Goal: Information Seeking & Learning: Compare options

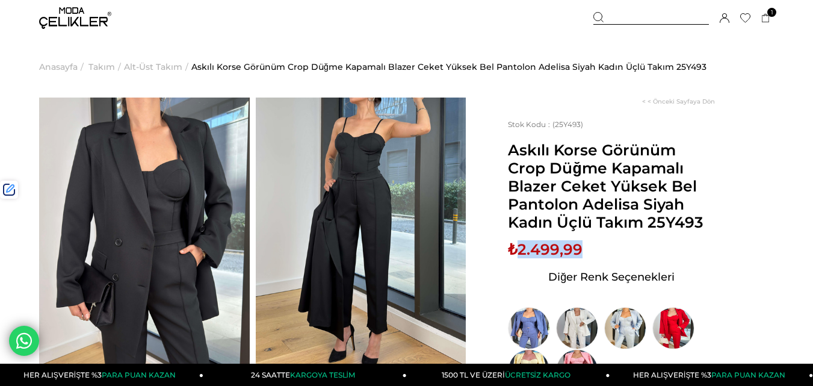
click at [86, 24] on img at bounding box center [75, 18] width 72 height 22
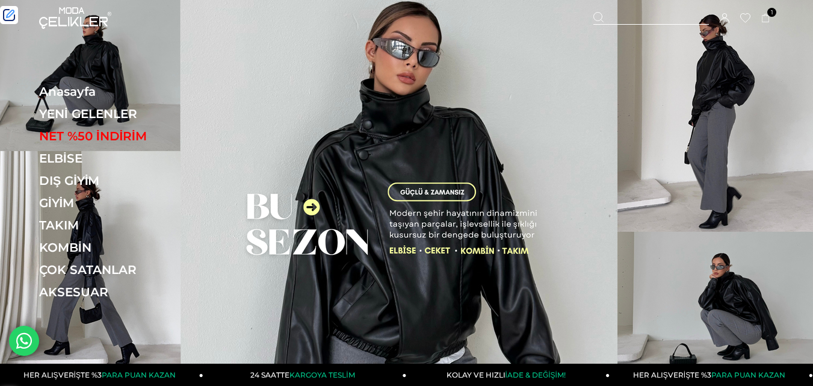
click at [73, 109] on link "YENİ GELENLER" at bounding box center [121, 114] width 165 height 14
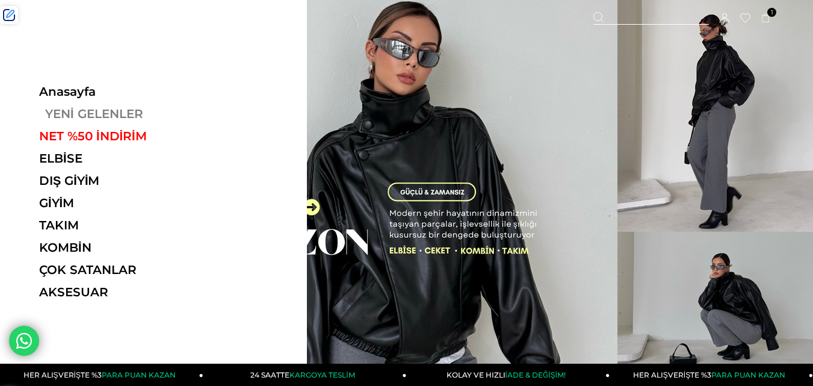
click at [73, 110] on link "YENİ GELENLER" at bounding box center [121, 114] width 165 height 14
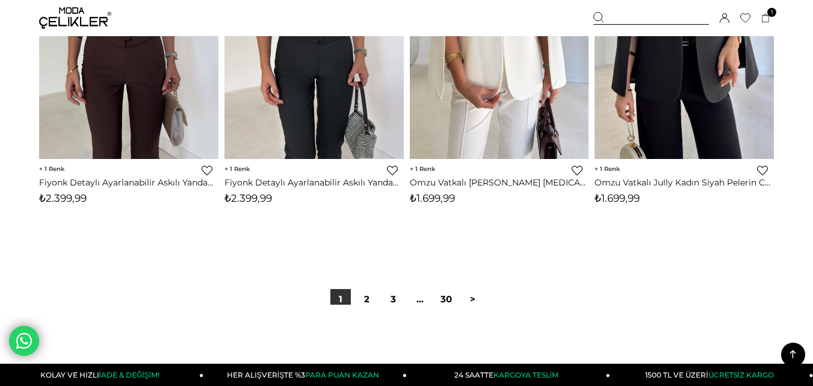
scroll to position [6559, 0]
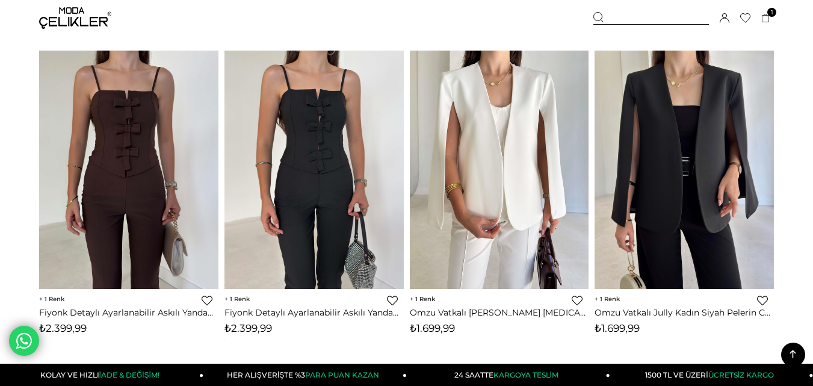
click at [646, 14] on div at bounding box center [651, 18] width 116 height 13
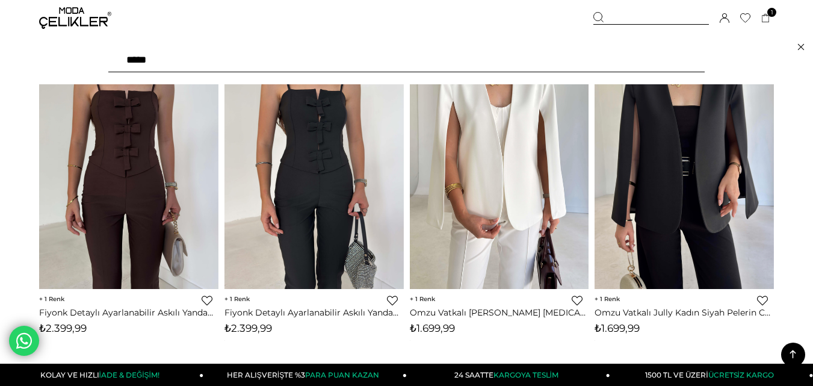
click at [265, 70] on input "text" at bounding box center [406, 60] width 596 height 24
paste input "******"
type input "******"
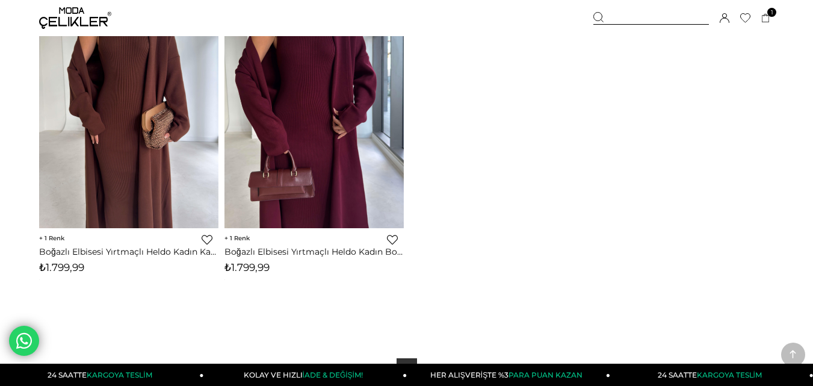
scroll to position [181, 0]
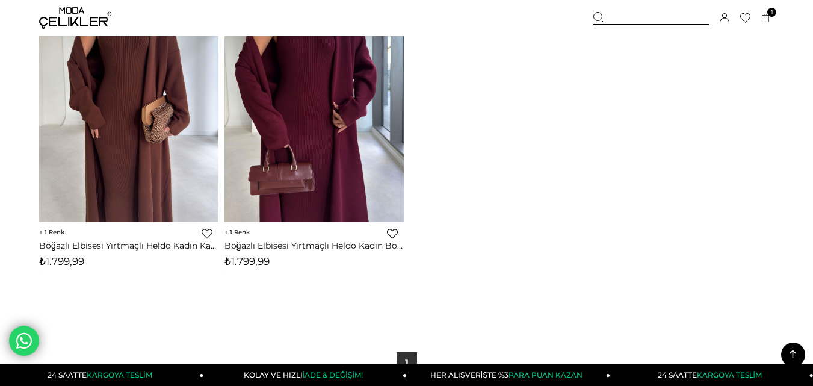
click at [262, 264] on span "₺1.799,99" at bounding box center [246, 261] width 45 height 12
copy span "1.799,99"
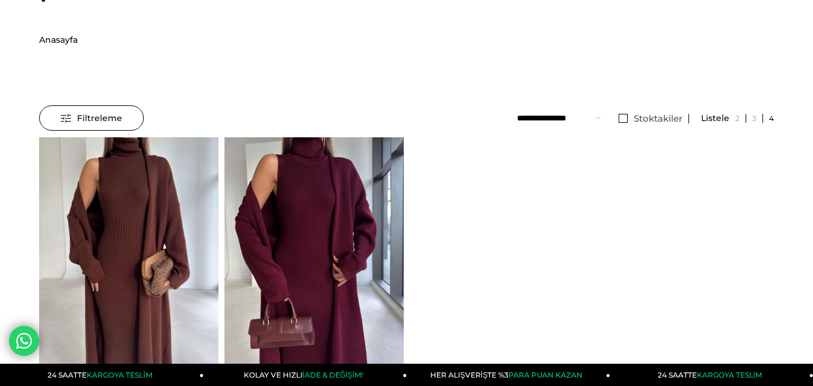
scroll to position [0, 0]
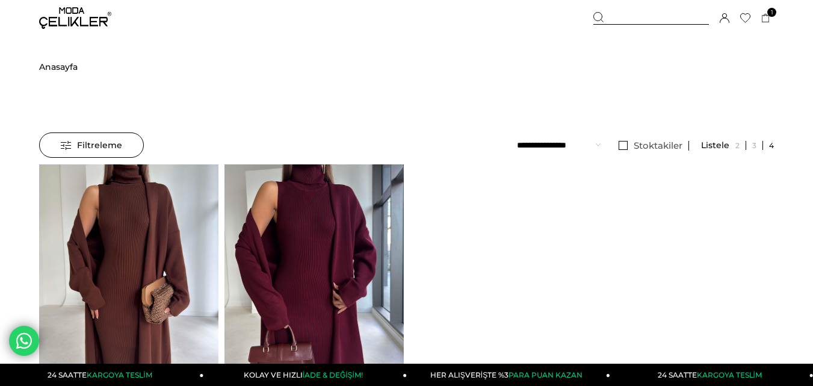
click at [636, 24] on div at bounding box center [651, 18] width 116 height 13
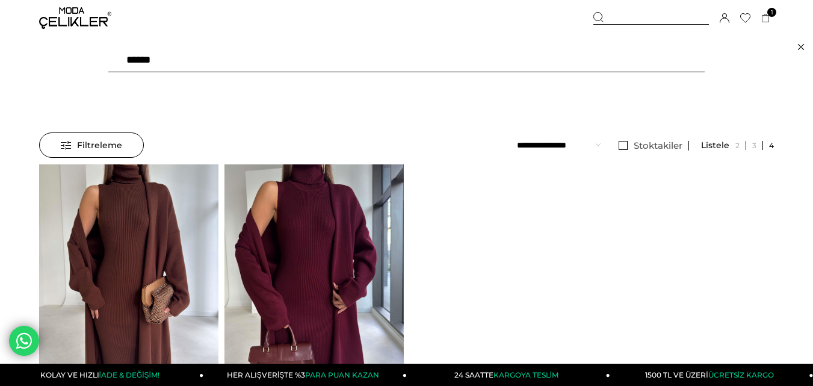
click at [348, 63] on input "******" at bounding box center [406, 60] width 596 height 24
paste input "text"
type input "******"
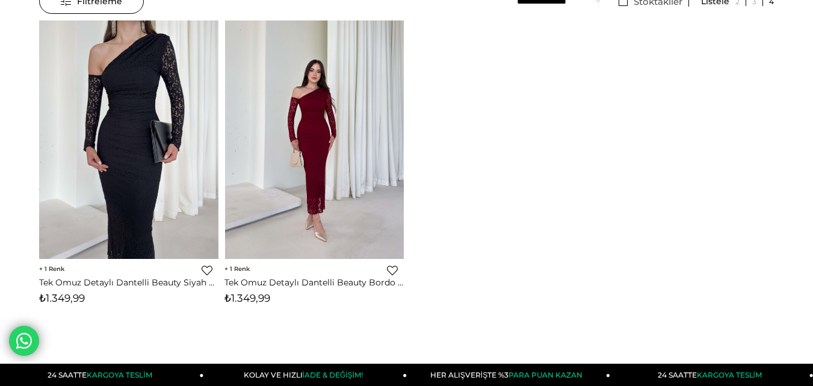
scroll to position [181, 0]
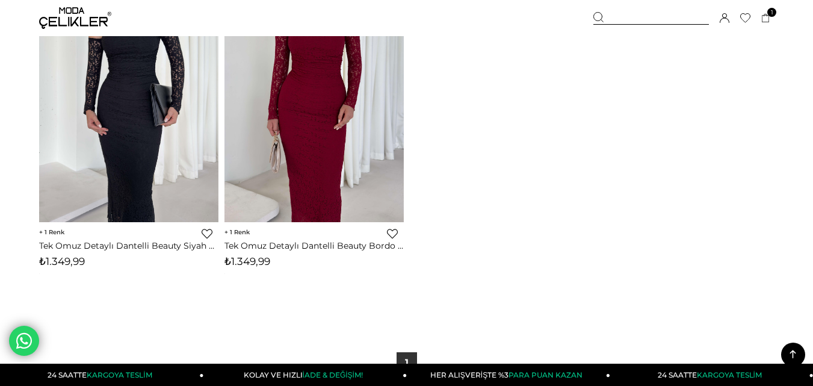
click at [255, 258] on span "₺1.349,99" at bounding box center [247, 261] width 46 height 12
copy span "1.349,99"
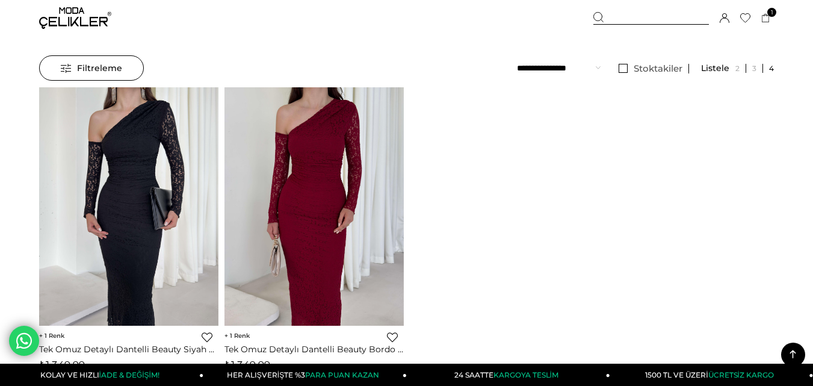
scroll to position [0, 0]
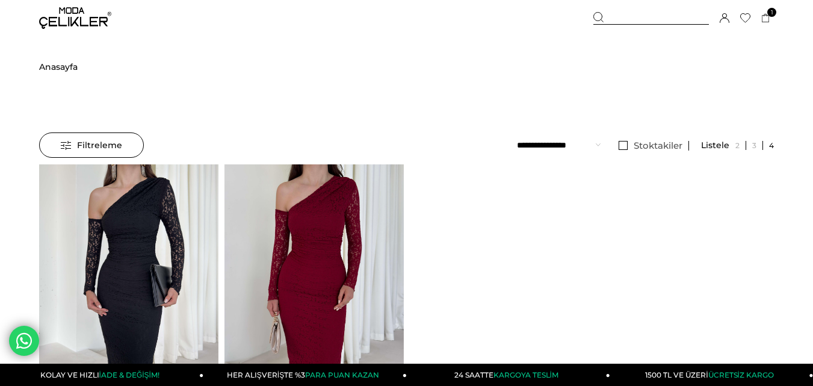
click at [628, 10] on div "Sepetim 1 Ürün ₺1.699,99 Asimetrik Yaka Uzun Kollu Keyli Bordo Kadın Midi Elbis…" at bounding box center [683, 18] width 181 height 36
click at [626, 17] on div at bounding box center [651, 18] width 116 height 13
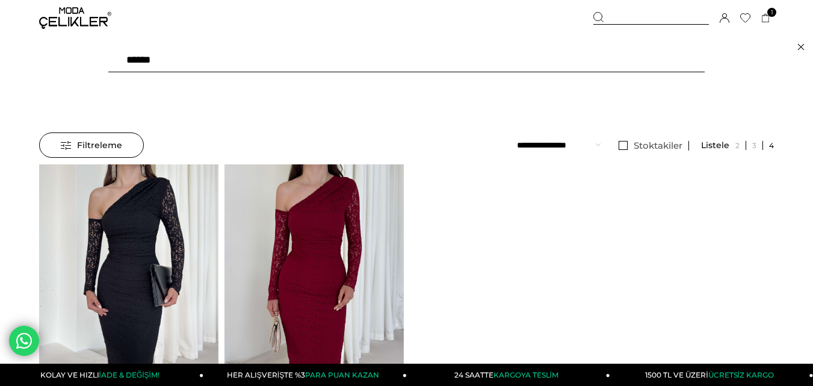
click at [269, 67] on input "******" at bounding box center [406, 60] width 596 height 24
type input "*****"
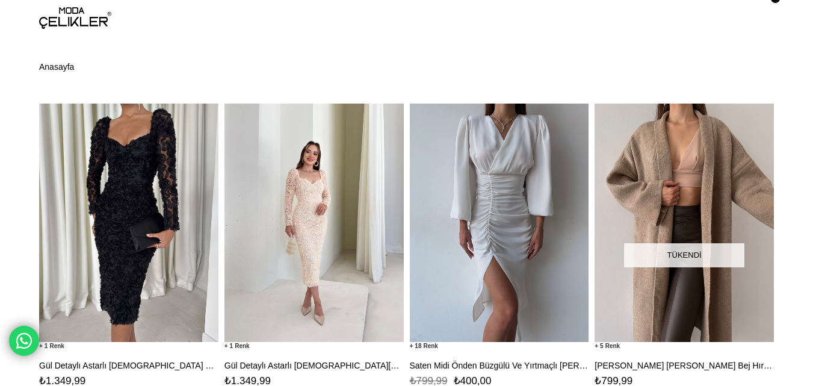
click at [189, 198] on img at bounding box center [128, 222] width 179 height 239
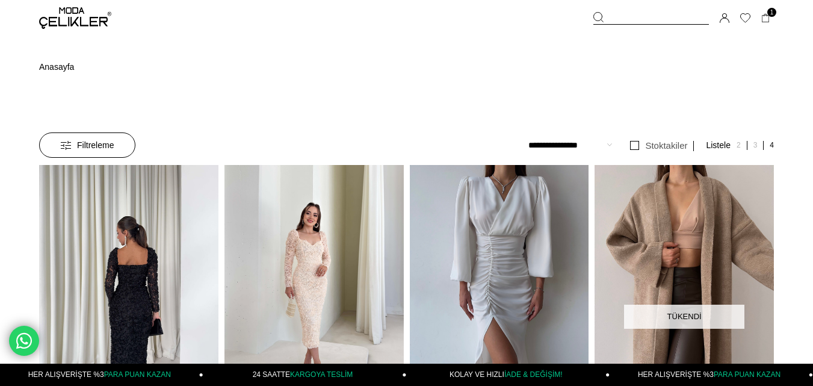
click at [189, 198] on img at bounding box center [128, 284] width 179 height 239
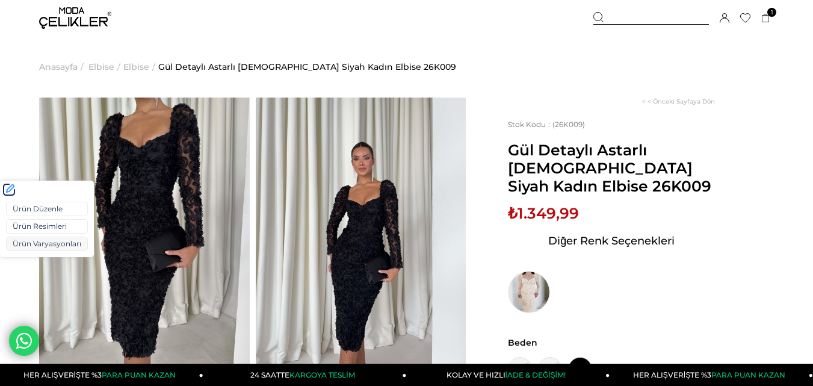
click at [35, 242] on link "Ürün Varyasyonları" at bounding box center [47, 243] width 82 height 14
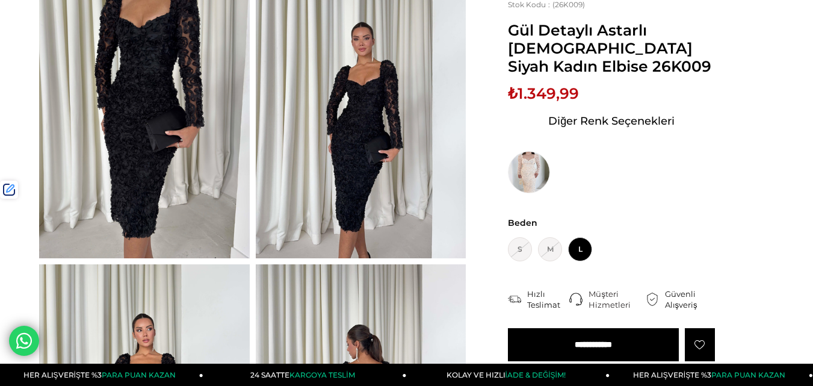
scroll to position [120, 0]
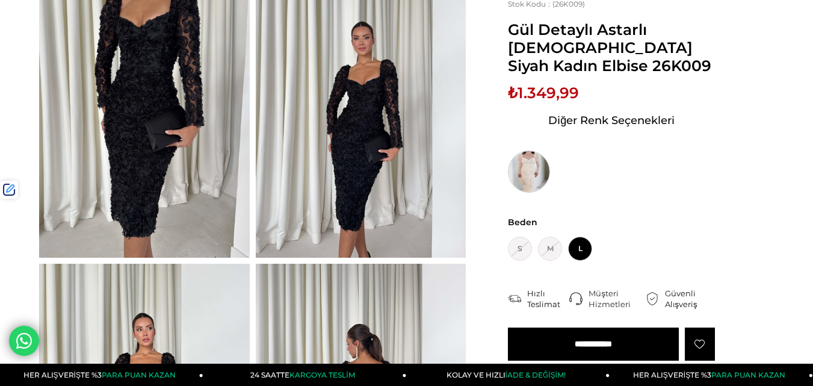
click at [517, 181] on img at bounding box center [529, 171] width 42 height 42
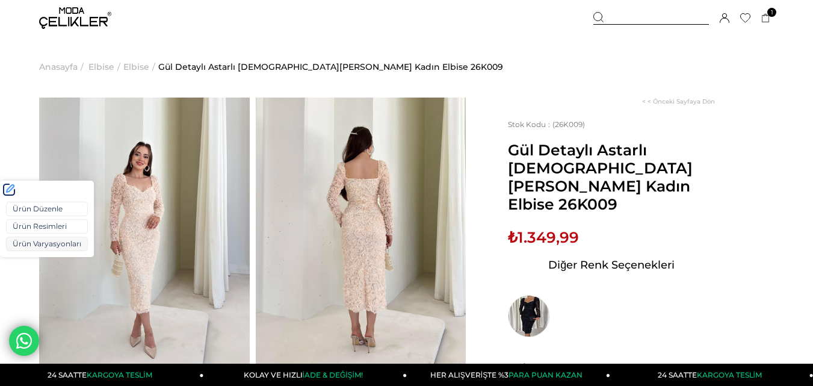
drag, startPoint x: 19, startPoint y: 247, endPoint x: 22, endPoint y: 240, distance: 7.3
click at [19, 247] on link "Ürün Varyasyonları" at bounding box center [47, 243] width 82 height 14
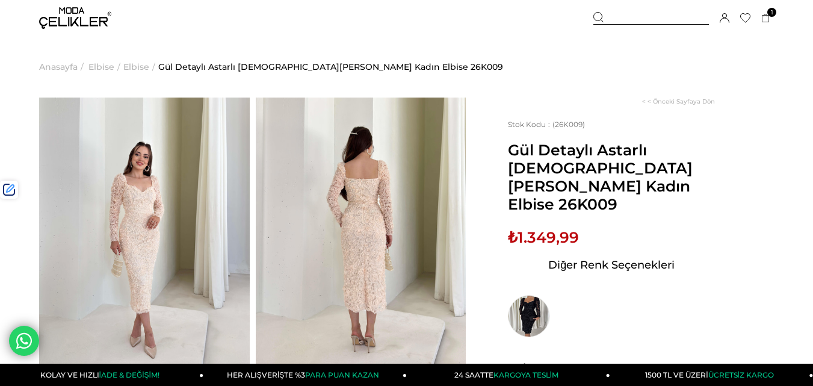
click at [538, 228] on span "₺1.349,99" at bounding box center [543, 237] width 71 height 18
copy span "1.349,99"
click at [63, 24] on img at bounding box center [75, 18] width 72 height 22
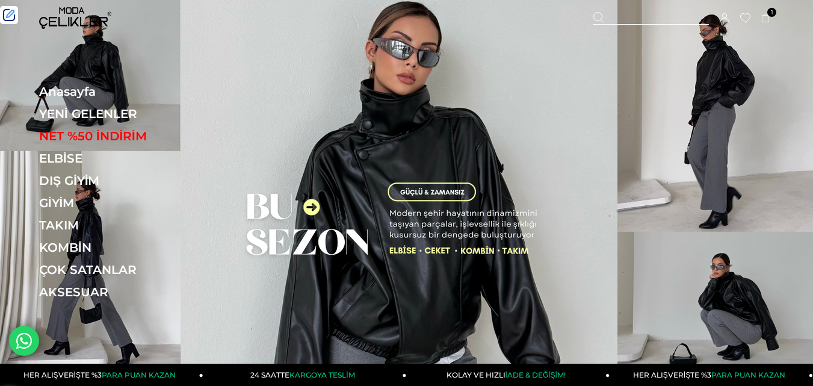
click at [66, 109] on link "YENİ GELENLER" at bounding box center [121, 114] width 165 height 14
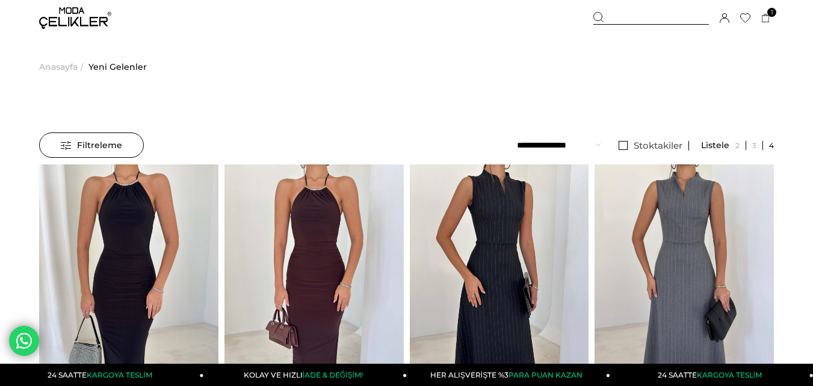
drag, startPoint x: 640, startPoint y: 16, endPoint x: 315, endPoint y: 42, distance: 326.5
click at [637, 15] on div at bounding box center [651, 18] width 116 height 13
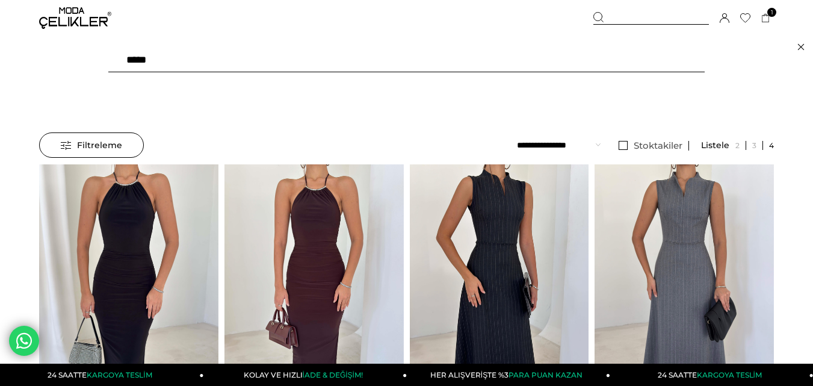
click at [241, 58] on input "text" at bounding box center [406, 60] width 596 height 24
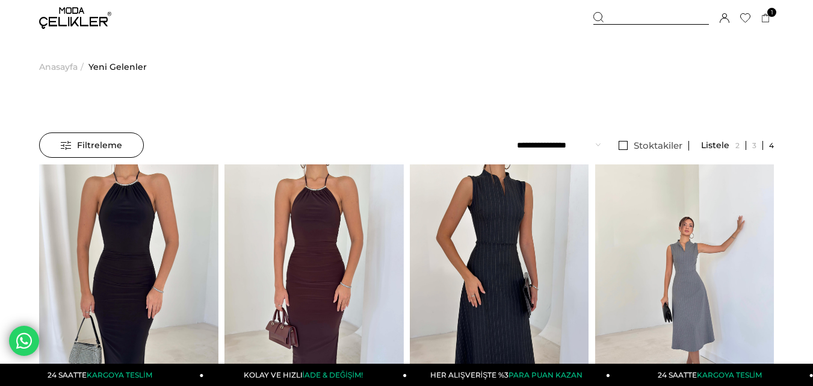
type input "******"
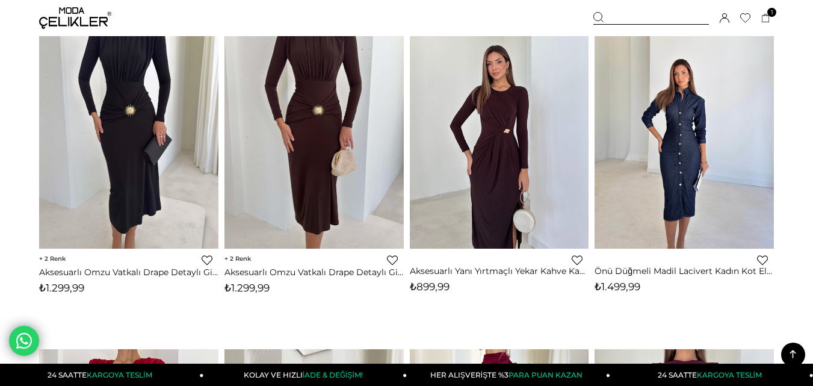
click at [85, 12] on img at bounding box center [75, 18] width 72 height 22
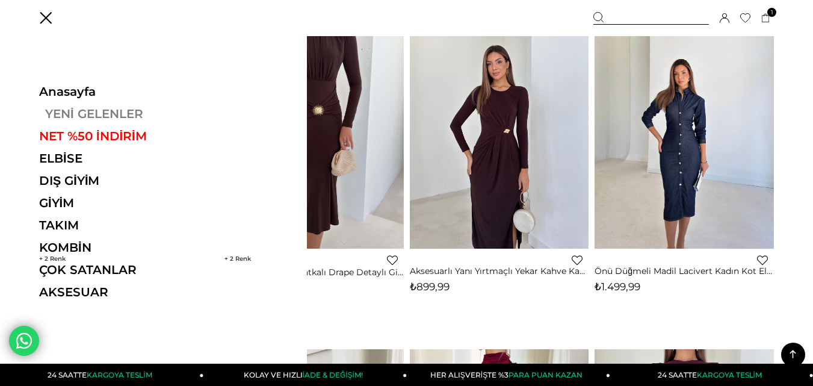
click at [80, 113] on link "YENİ GELENLER" at bounding box center [121, 114] width 165 height 14
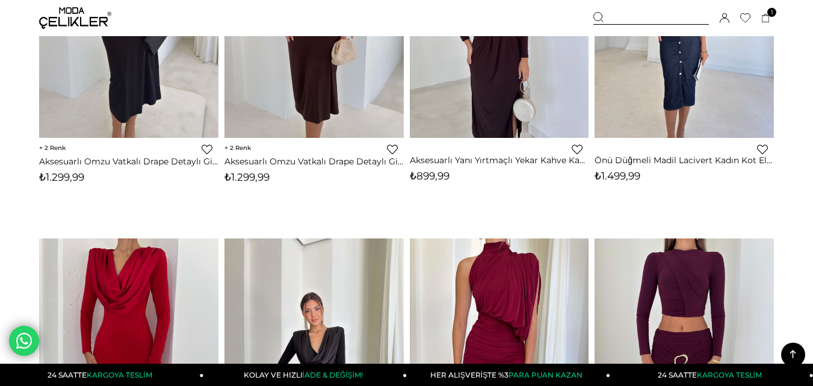
scroll to position [963, 0]
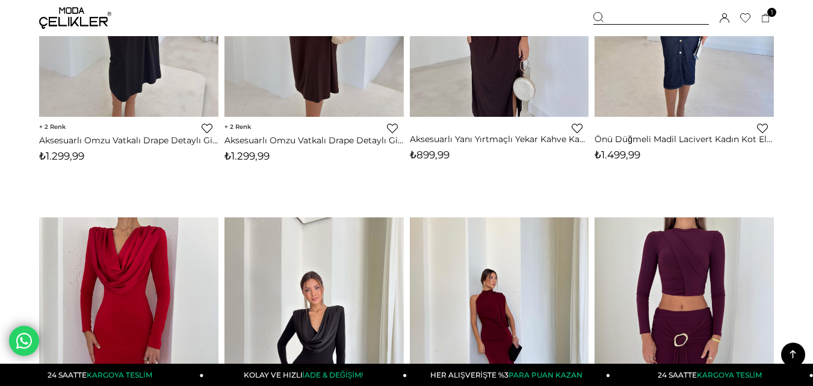
drag, startPoint x: 524, startPoint y: 269, endPoint x: 522, endPoint y: 259, distance: 10.4
click at [523, 269] on div at bounding box center [410, 336] width 717 height 238
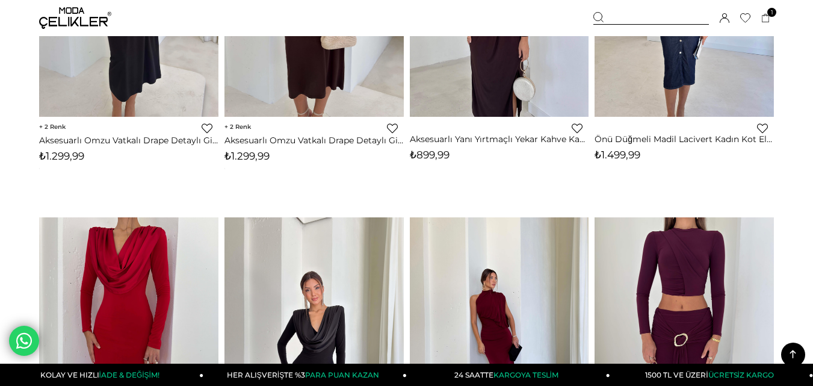
click at [482, 267] on img at bounding box center [499, 336] width 179 height 239
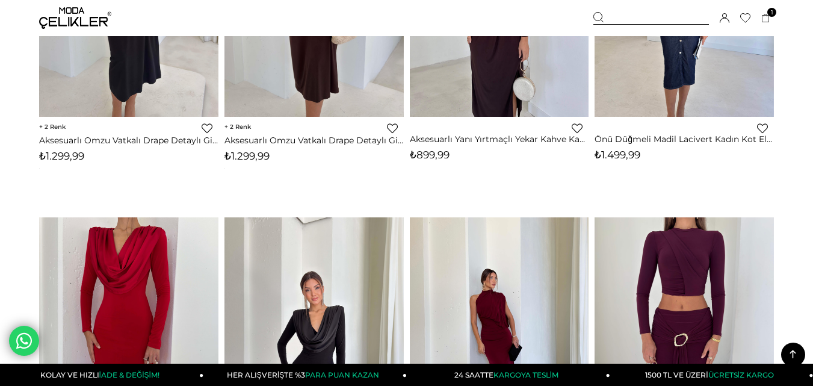
click at [482, 267] on div at bounding box center [589, 336] width 717 height 238
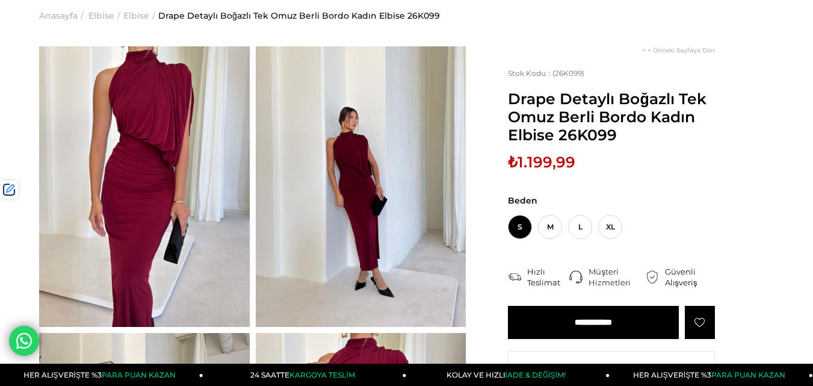
scroll to position [241, 0]
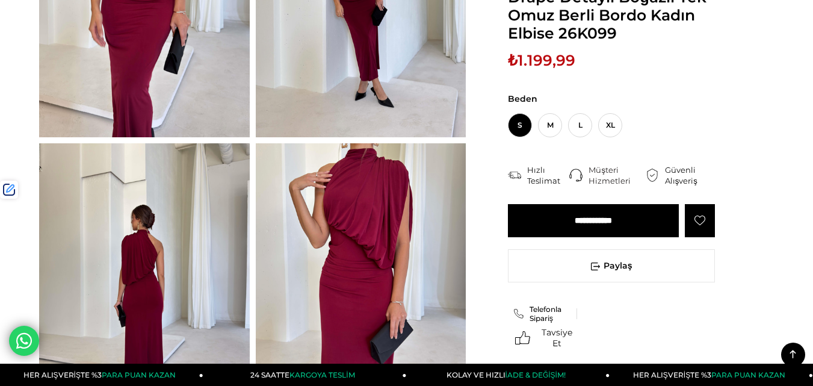
click at [546, 64] on span "₺1.199,99" at bounding box center [541, 60] width 67 height 18
copy span "1.199,99"
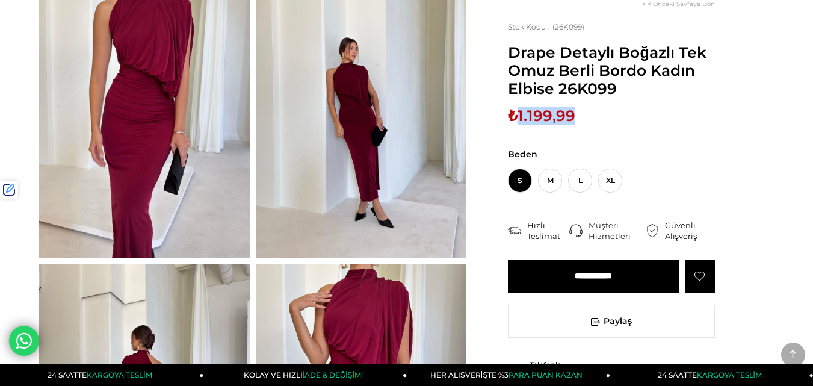
scroll to position [0, 0]
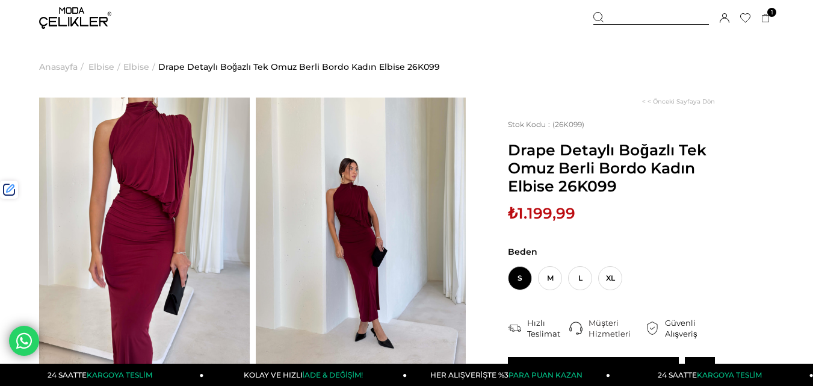
click at [635, 17] on div at bounding box center [651, 18] width 116 height 13
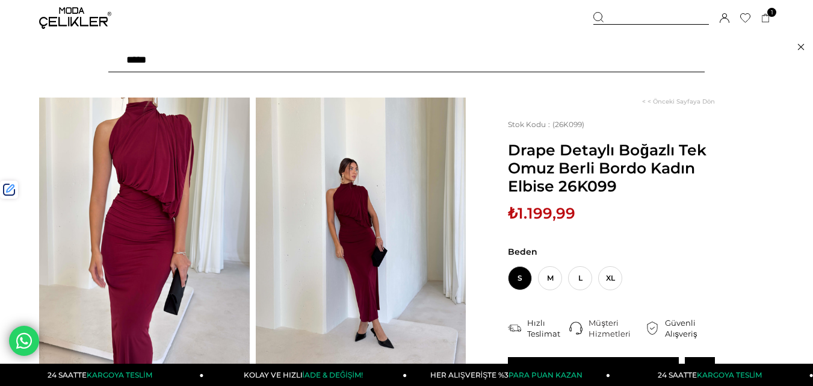
paste input "******"
type input "******"
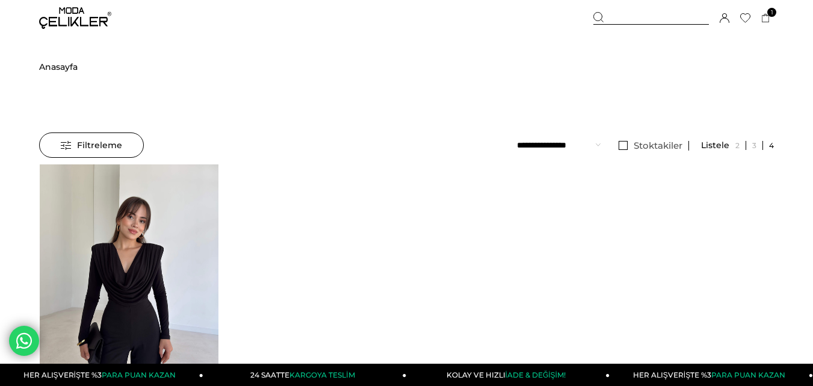
click at [154, 232] on img at bounding box center [128, 283] width 179 height 239
click at [154, 232] on div at bounding box center [39, 283] width 717 height 238
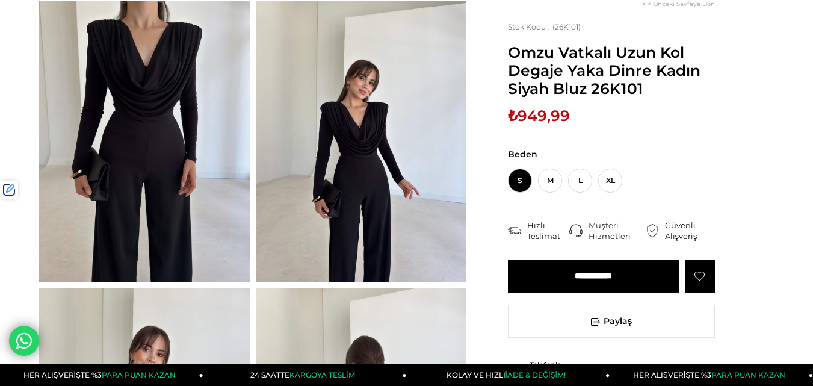
scroll to position [181, 0]
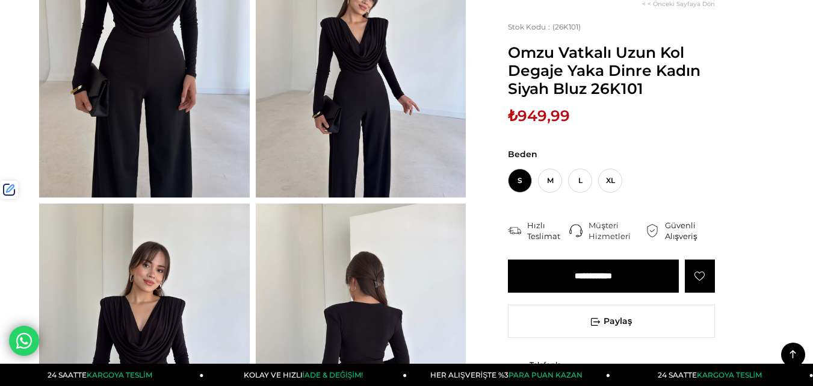
click at [534, 111] on span "₺949,99" at bounding box center [539, 116] width 62 height 18
copy span "949,99"
